Goal: Find specific page/section: Find specific page/section

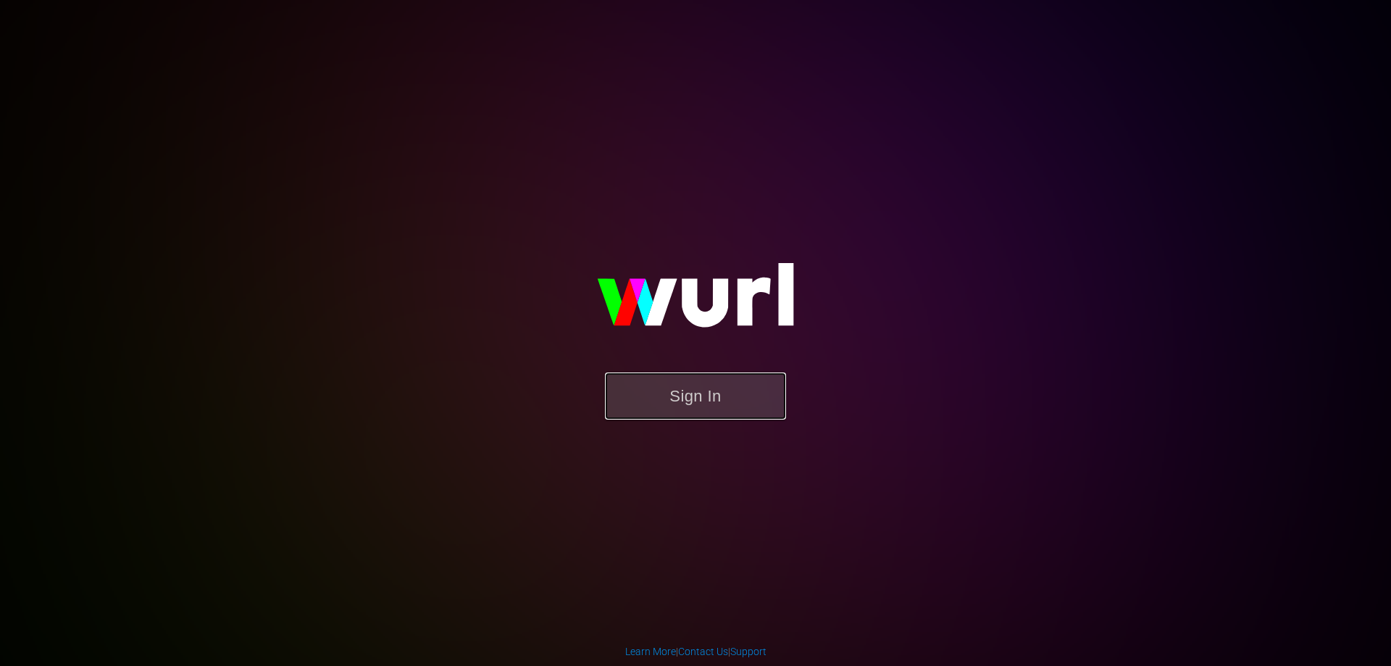
click at [757, 405] on button "Sign In" at bounding box center [695, 396] width 181 height 47
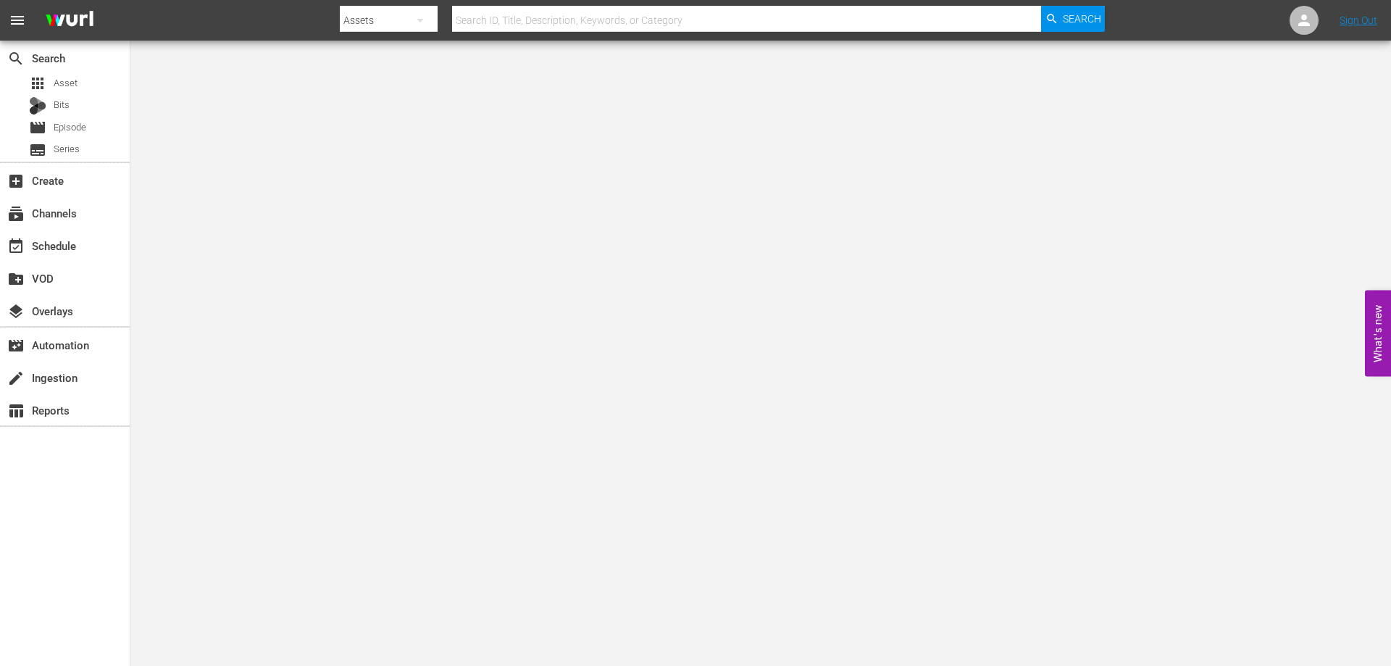
click at [487, 7] on input "text" at bounding box center [746, 20] width 589 height 35
click at [28, 219] on div "subscriptions Channels" at bounding box center [65, 212] width 130 height 29
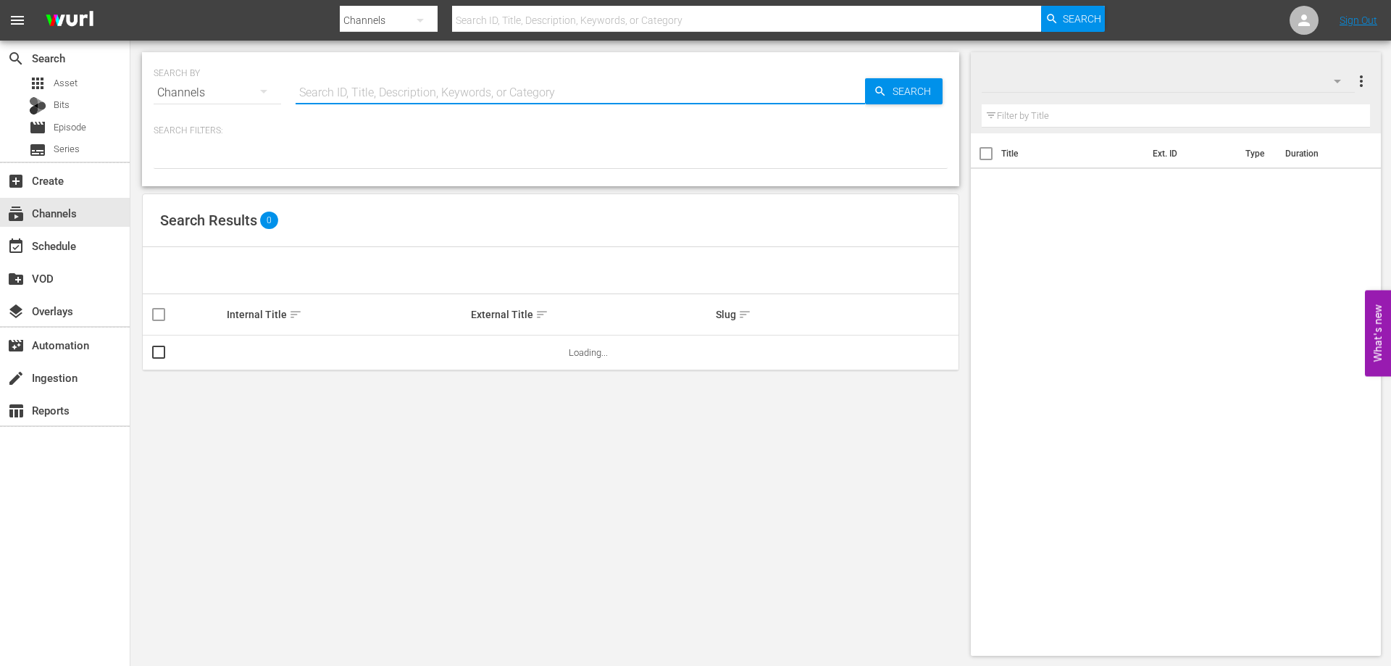
click at [475, 93] on input "text" at bounding box center [581, 92] width 570 height 35
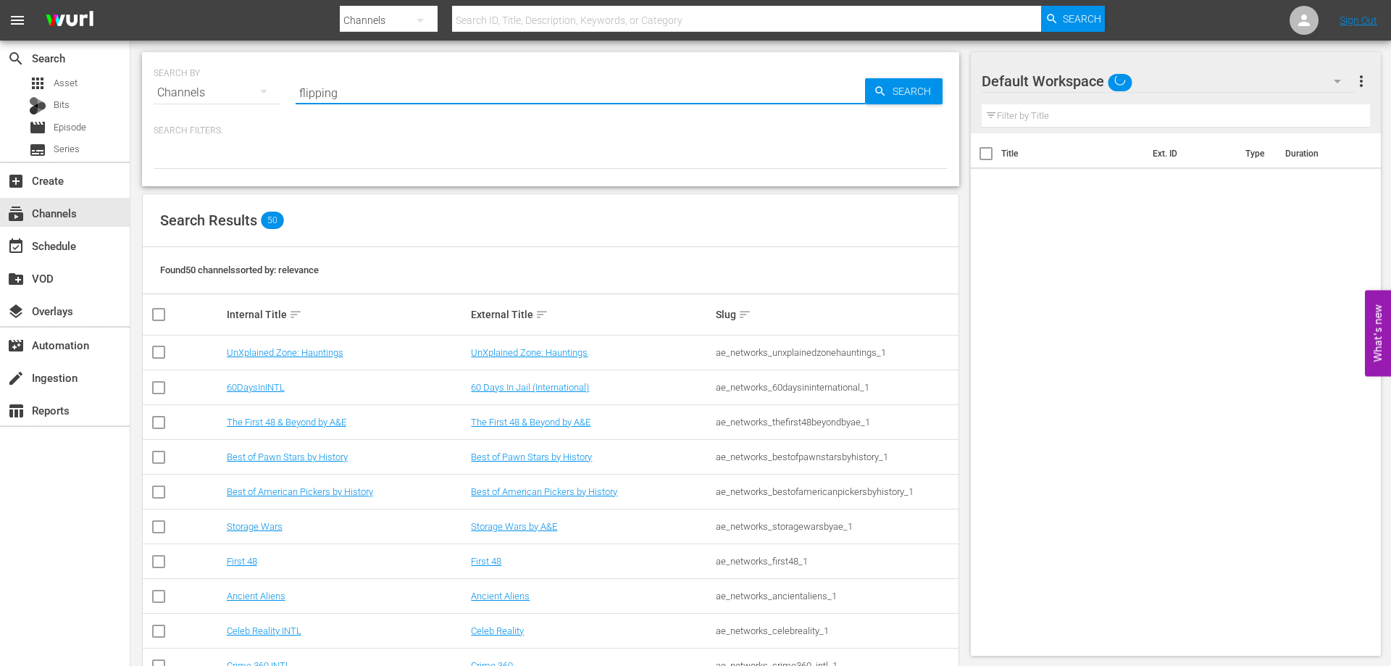
type input "flipping"
